Goal: Task Accomplishment & Management: Manage account settings

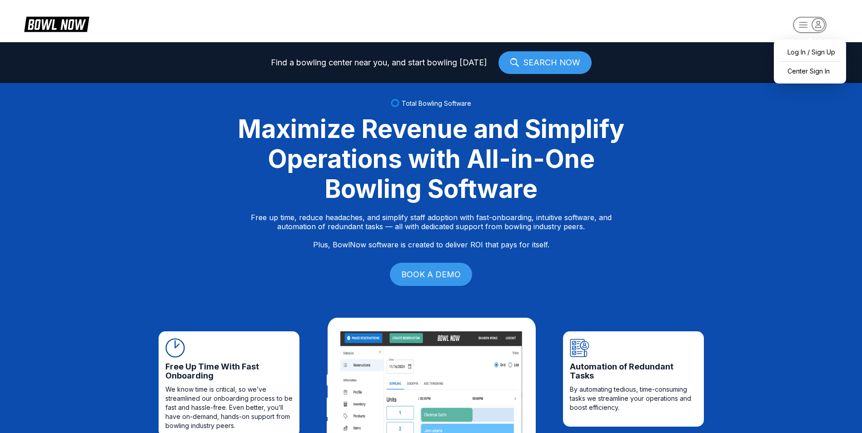
click at [802, 27] on icon "button" at bounding box center [803, 24] width 8 height 5
click at [806, 71] on div "Center Sign In" at bounding box center [809, 71] width 63 height 16
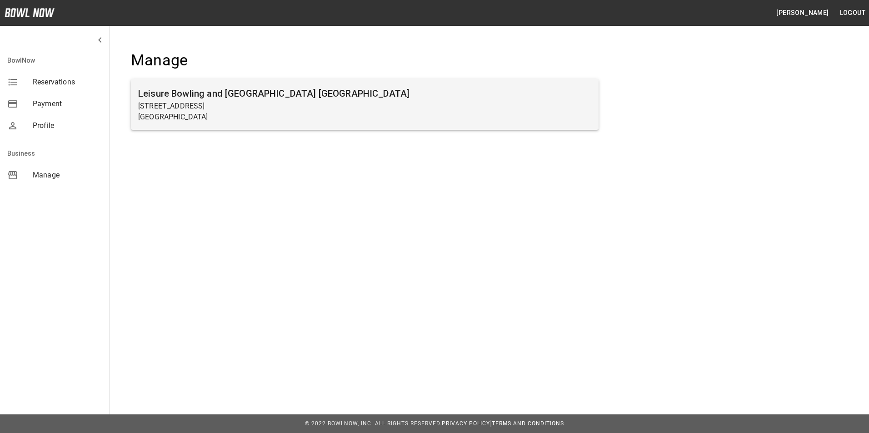
click at [194, 108] on p "[STREET_ADDRESS]" at bounding box center [364, 106] width 453 height 11
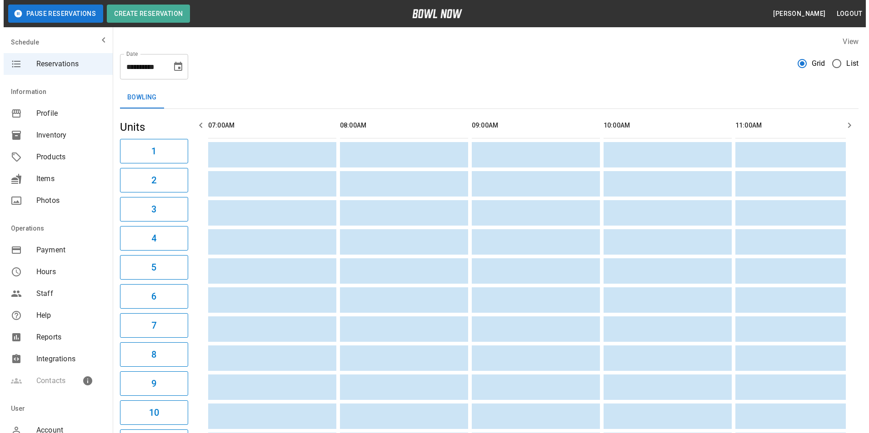
scroll to position [0, 1552]
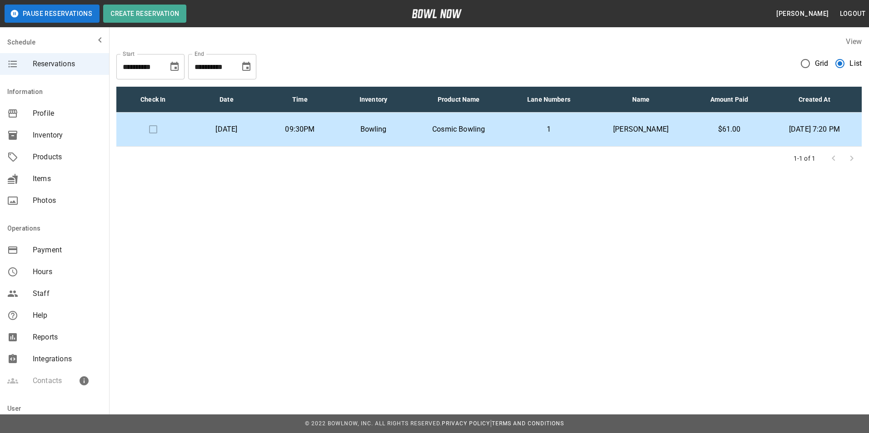
click at [705, 129] on p "$61.00" at bounding box center [728, 129] width 61 height 11
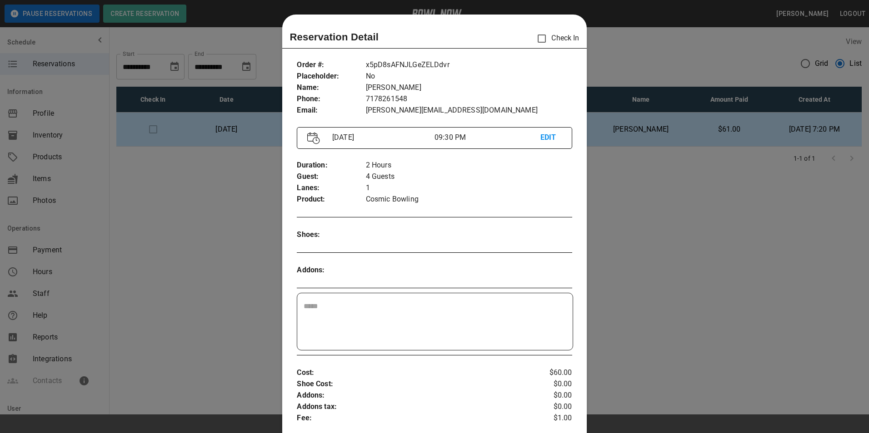
scroll to position [15, 0]
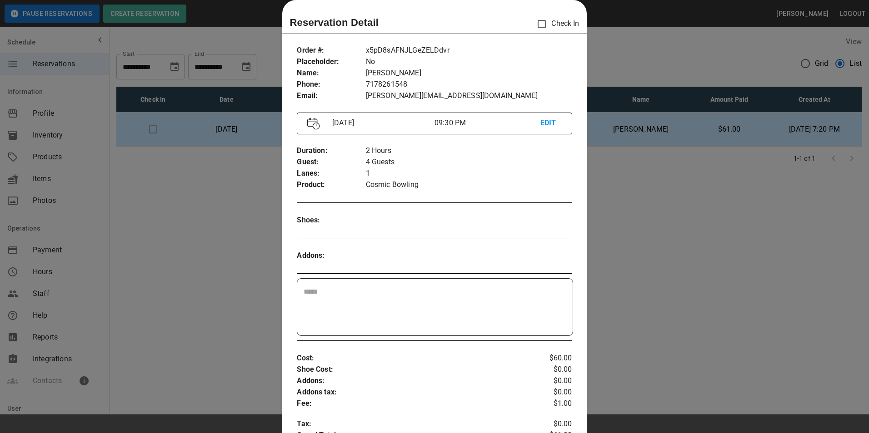
click at [648, 15] on div at bounding box center [434, 216] width 869 height 433
